Goal: Task Accomplishment & Management: Use online tool/utility

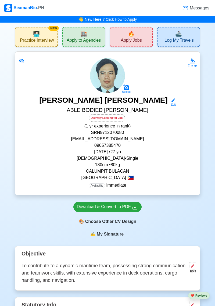
click at [129, 35] on span "🔥" at bounding box center [131, 34] width 7 height 8
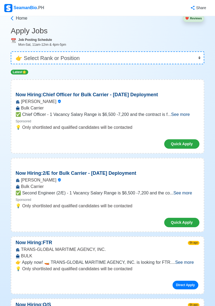
scroll to position [14, 0]
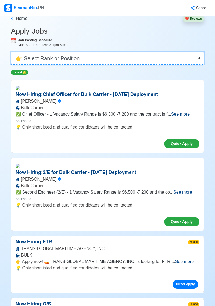
click at [193, 64] on select "👉 Select Rank or Position Master Chief Officer 2nd Officer 3rd Officer Junior O…" at bounding box center [108, 58] width 194 height 13
select select "[PERSON_NAME]"
click at [11, 52] on select "👉 Select Rank or Position Master Chief Officer 2nd Officer 3rd Officer Junior O…" at bounding box center [108, 58] width 194 height 13
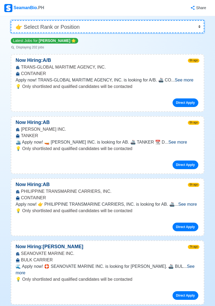
scroll to position [46, 0]
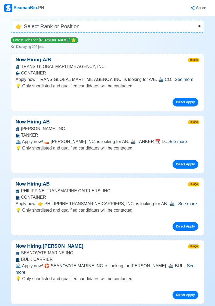
click at [187, 143] on span "See more" at bounding box center [177, 141] width 19 height 5
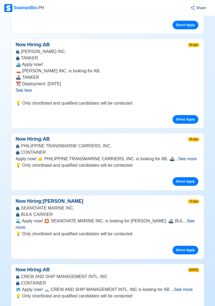
scroll to position [124, 0]
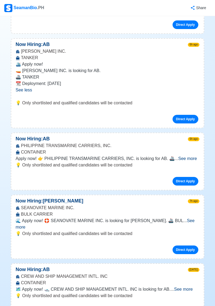
click at [189, 161] on span "See more" at bounding box center [187, 158] width 19 height 5
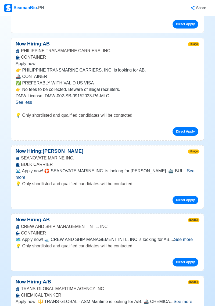
scroll to position [219, 0]
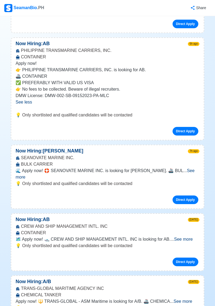
click at [189, 181] on p "💡 Only shortlisted and qualified candidates will be contacted" at bounding box center [108, 184] width 184 height 6
click at [188, 171] on span "See more" at bounding box center [105, 173] width 179 height 11
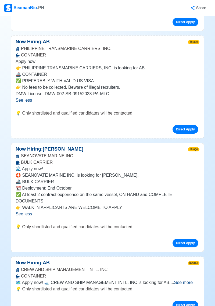
scroll to position [221, 0]
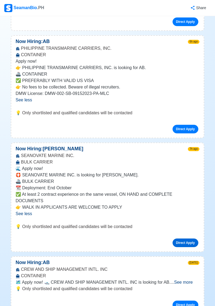
click at [191, 240] on link "Direct Apply" at bounding box center [186, 243] width 26 height 9
click at [187, 244] on link "Direct Apply" at bounding box center [186, 243] width 26 height 9
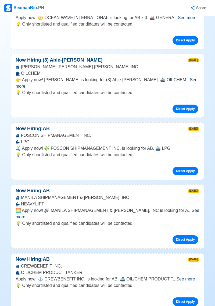
scroll to position [804, 0]
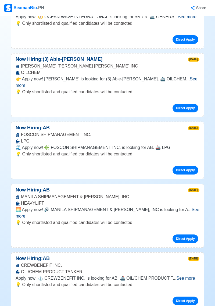
click at [186, 208] on span "See more" at bounding box center [108, 213] width 184 height 11
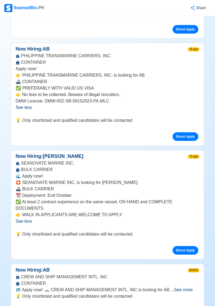
scroll to position [0, 0]
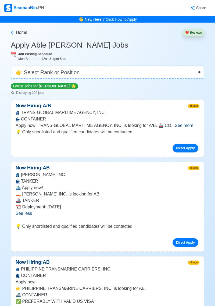
click at [16, 39] on div "Home ❤️ Reviews" at bounding box center [108, 32] width 194 height 18
click at [25, 30] on span "Home" at bounding box center [22, 32] width 12 height 6
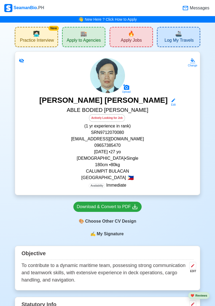
click at [90, 37] on div "🏬 Apply to Agencies" at bounding box center [83, 37] width 43 height 20
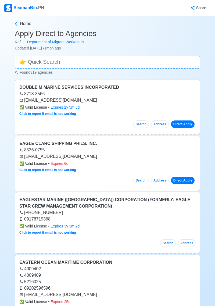
click at [31, 11] on div "SeamanBio .PH" at bounding box center [24, 8] width 40 height 8
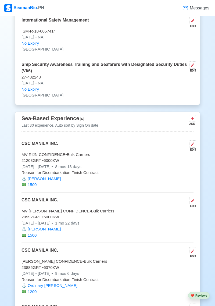
scroll to position [1179, 0]
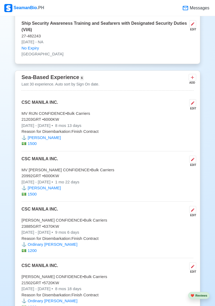
click at [138, 244] on p "⚓️ Ordinary [PERSON_NAME]" at bounding box center [108, 245] width 172 height 6
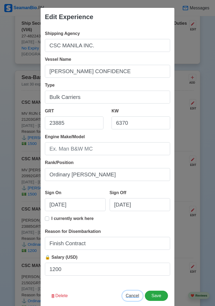
click at [128, 298] on span "Cancel" at bounding box center [132, 296] width 13 height 5
